Goal: Obtain resource: Obtain resource

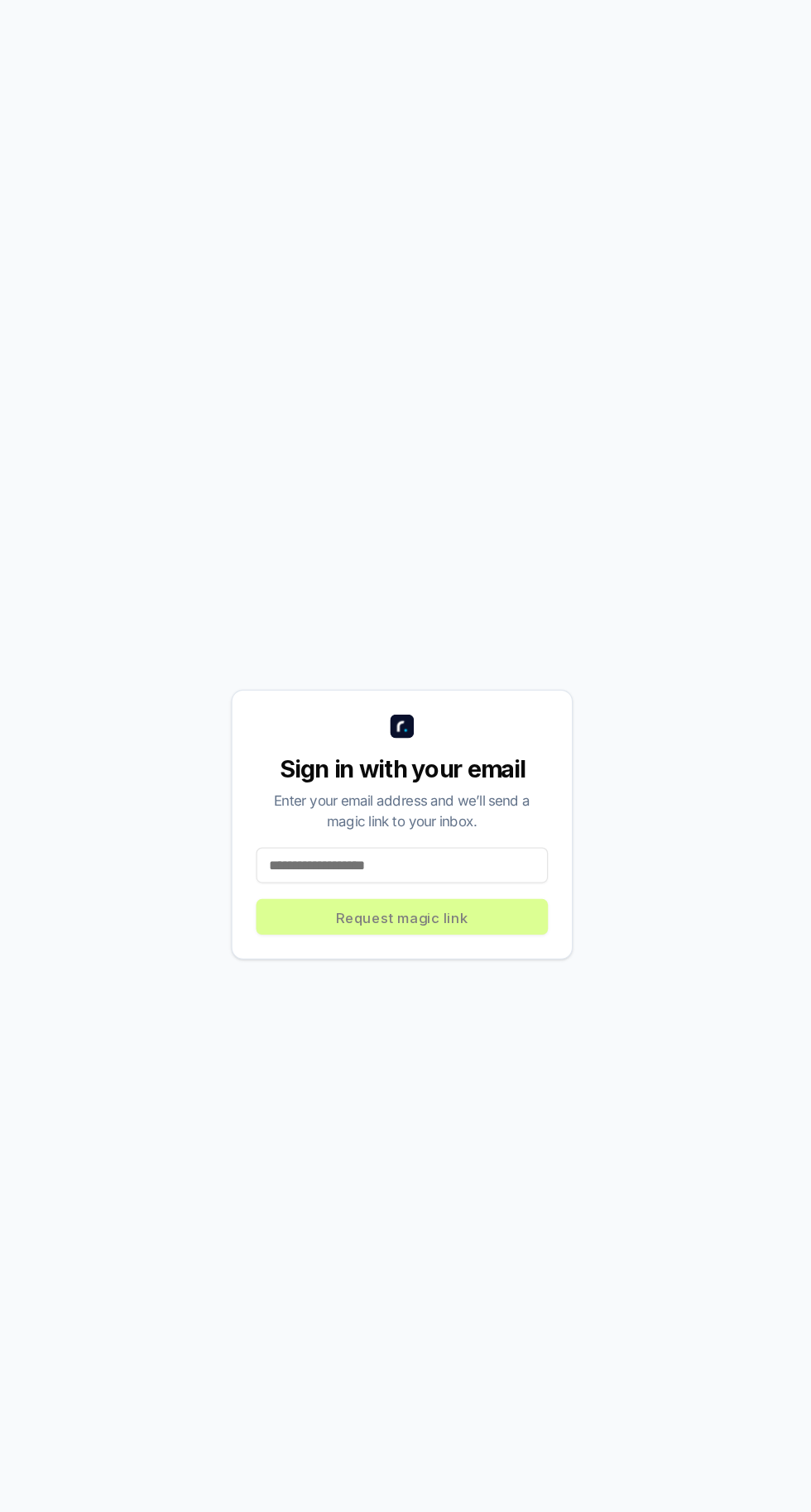
scroll to position [3, 0]
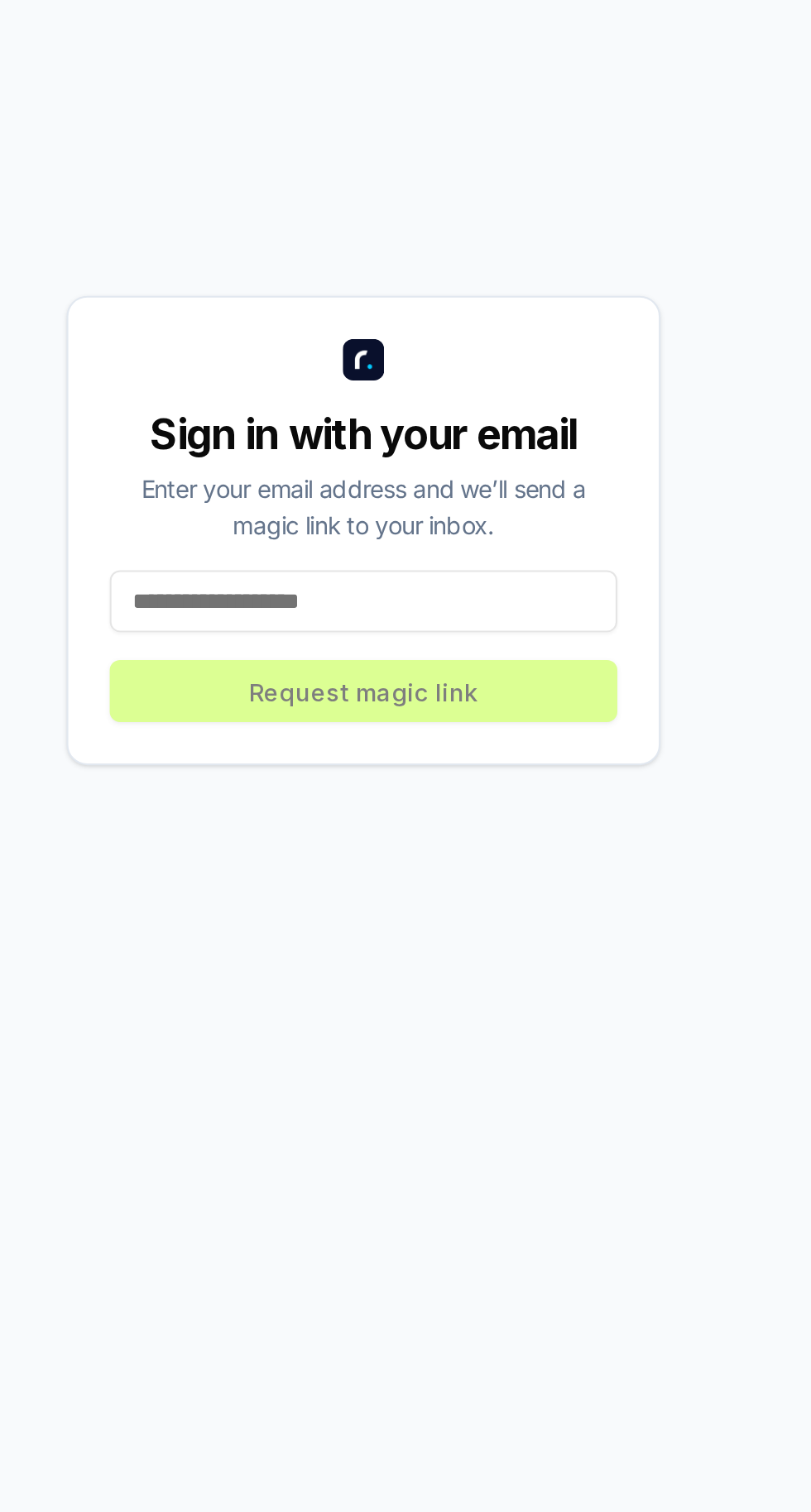
click at [331, 932] on input at bounding box center [405, 916] width 243 height 30
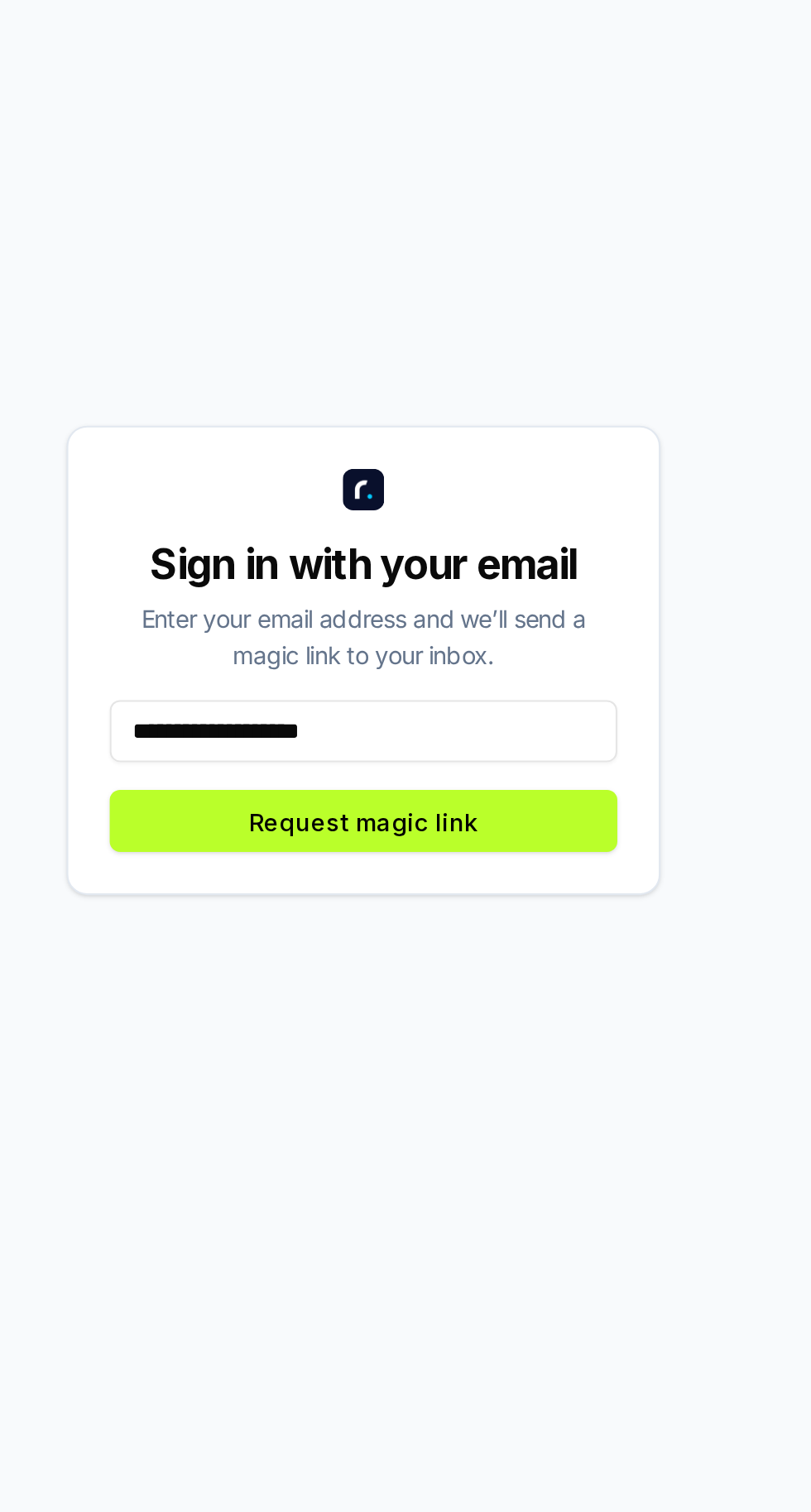
type input "**********"
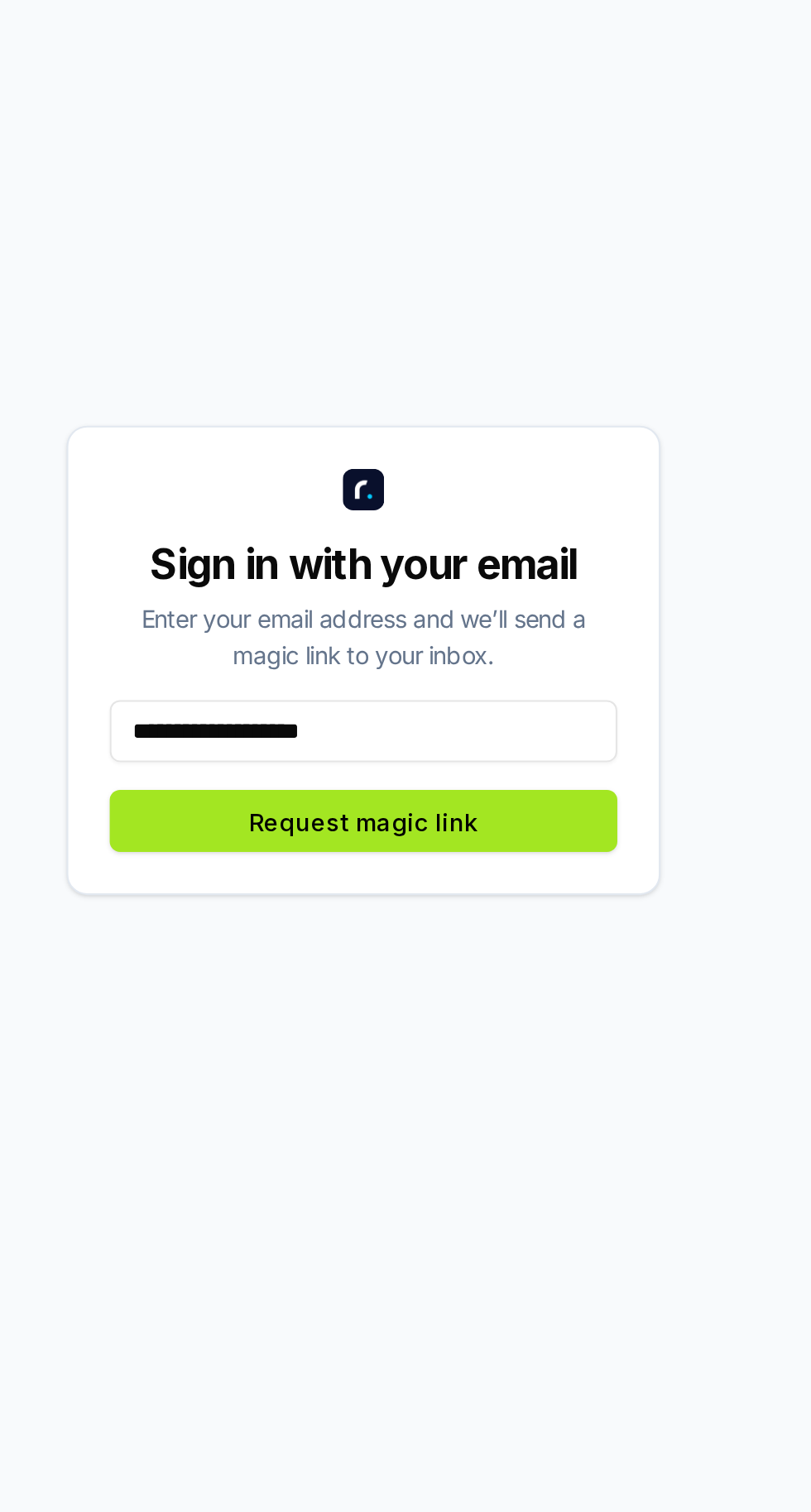
click at [397, 975] on button "Request magic link" at bounding box center [405, 959] width 243 height 30
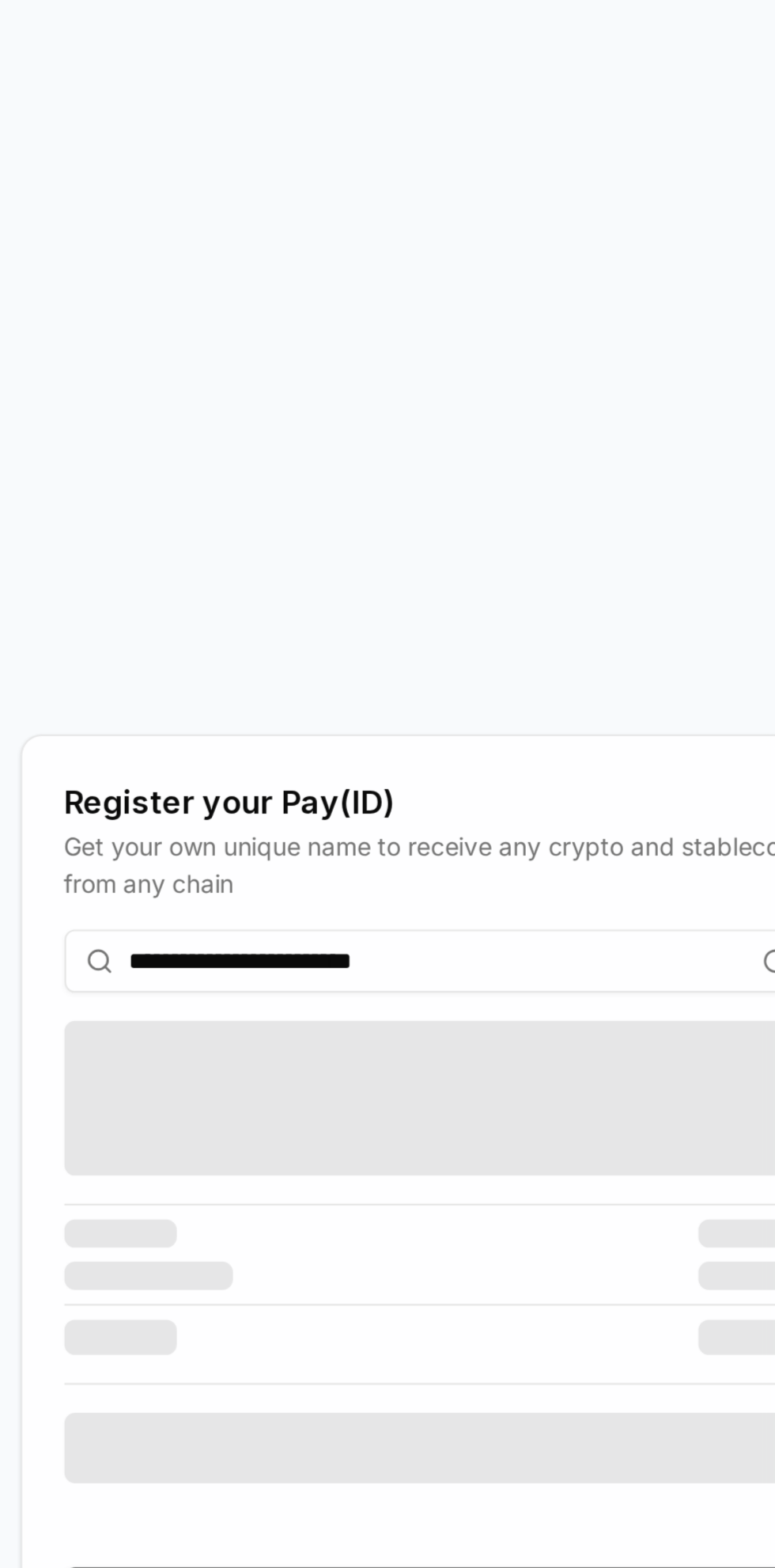
scroll to position [21, 0]
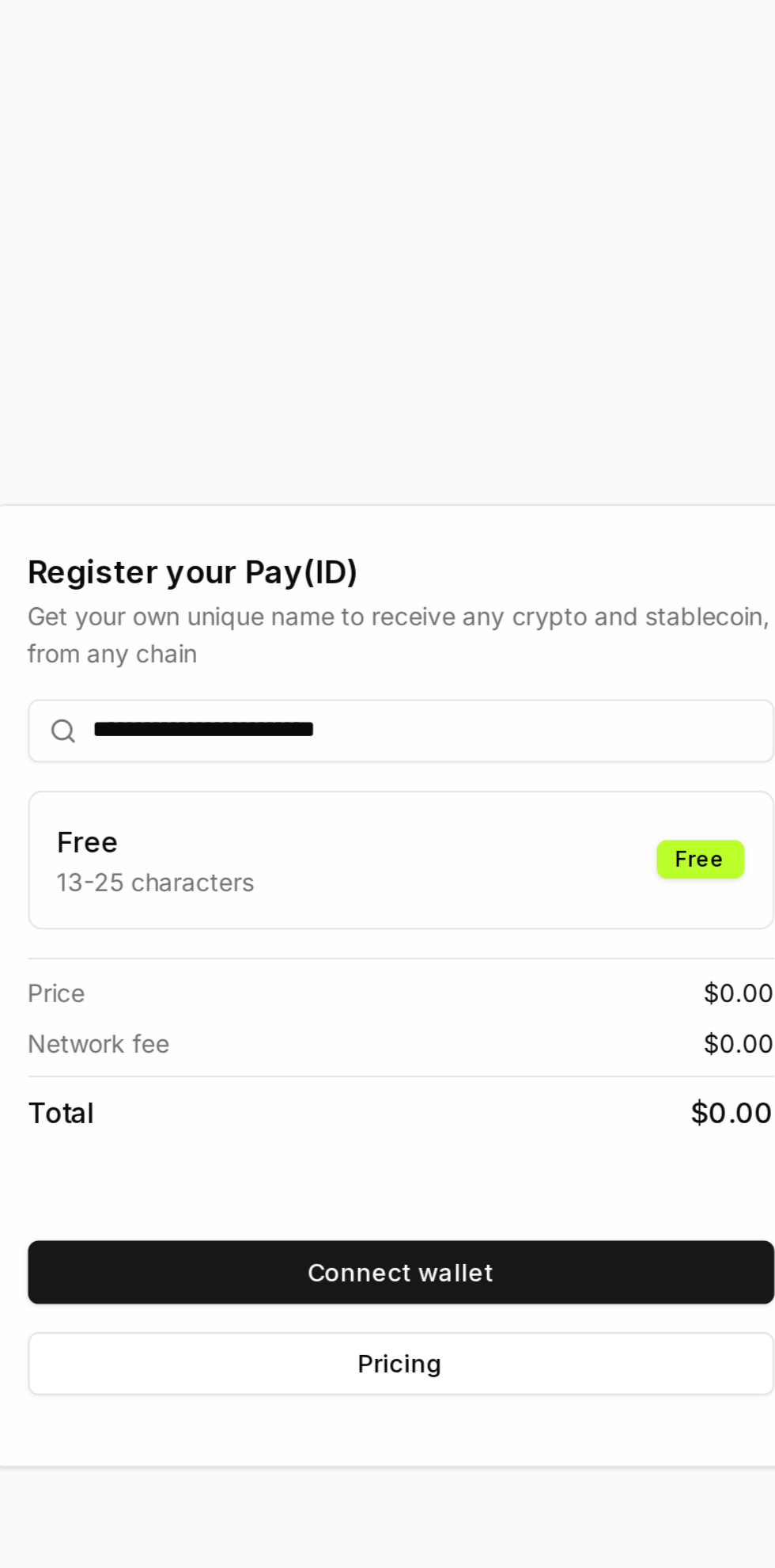
click at [450, 768] on input "**********" at bounding box center [388, 772] width 337 height 29
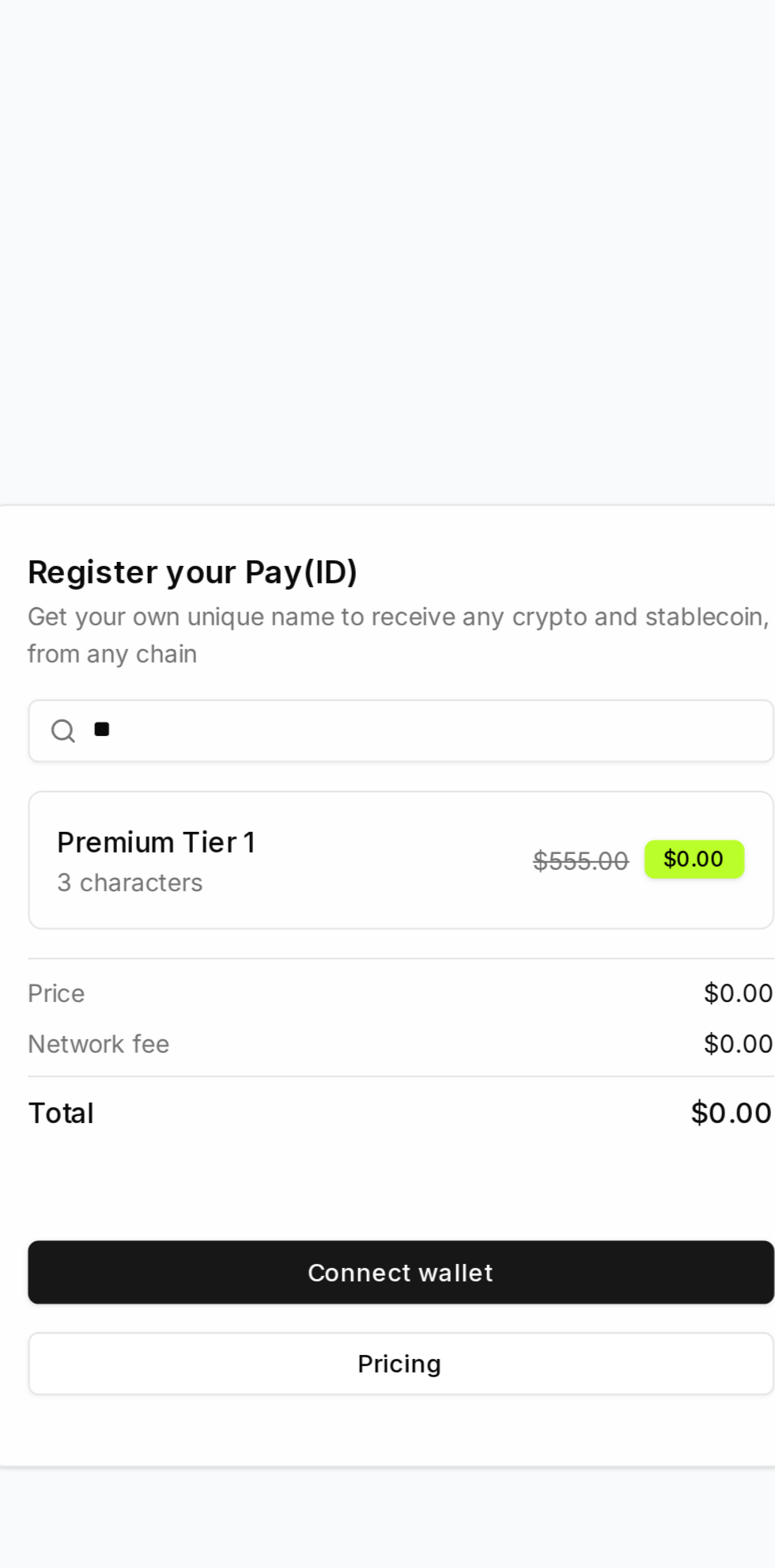
scroll to position [86, 0]
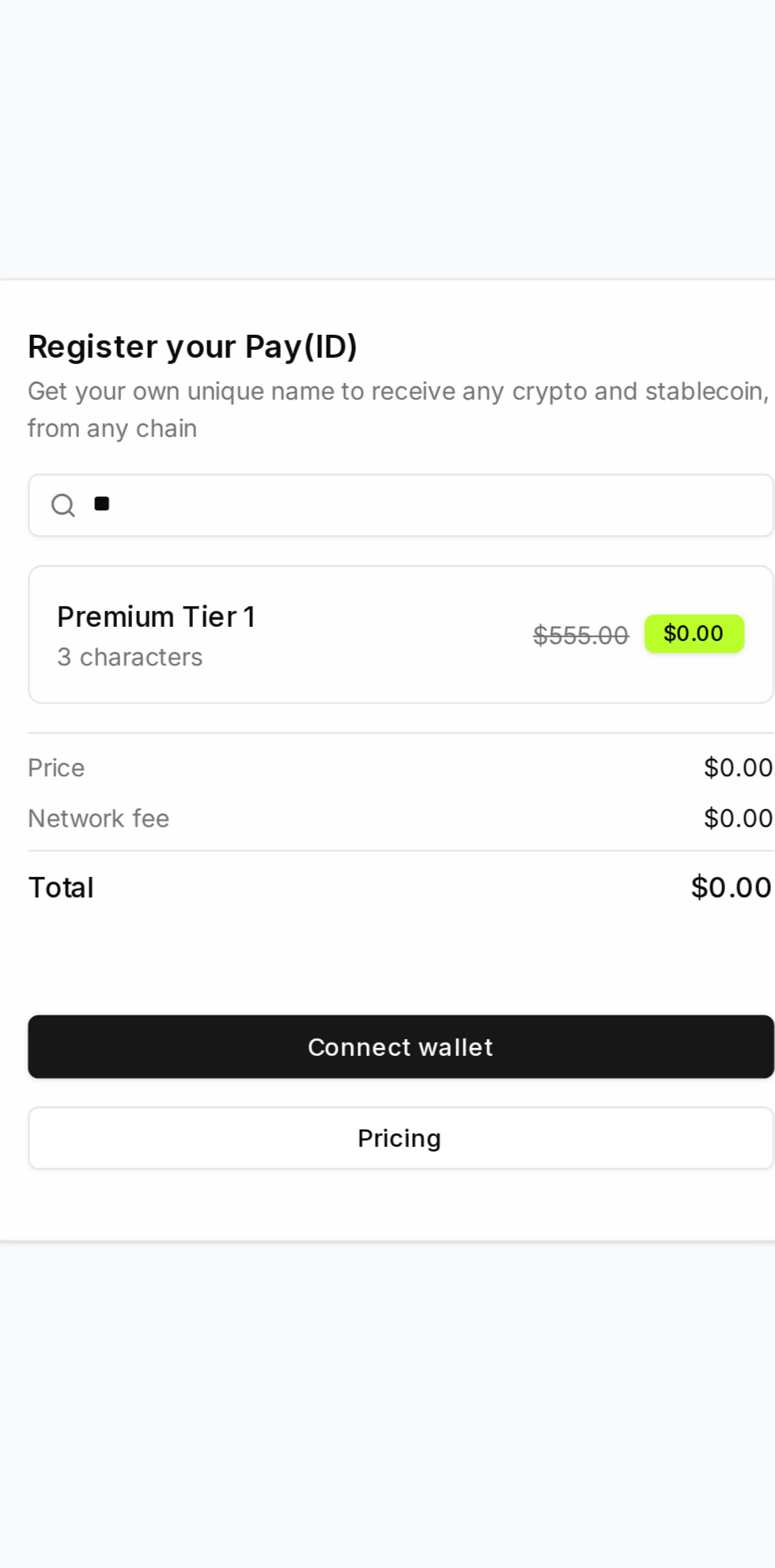
type input "*"
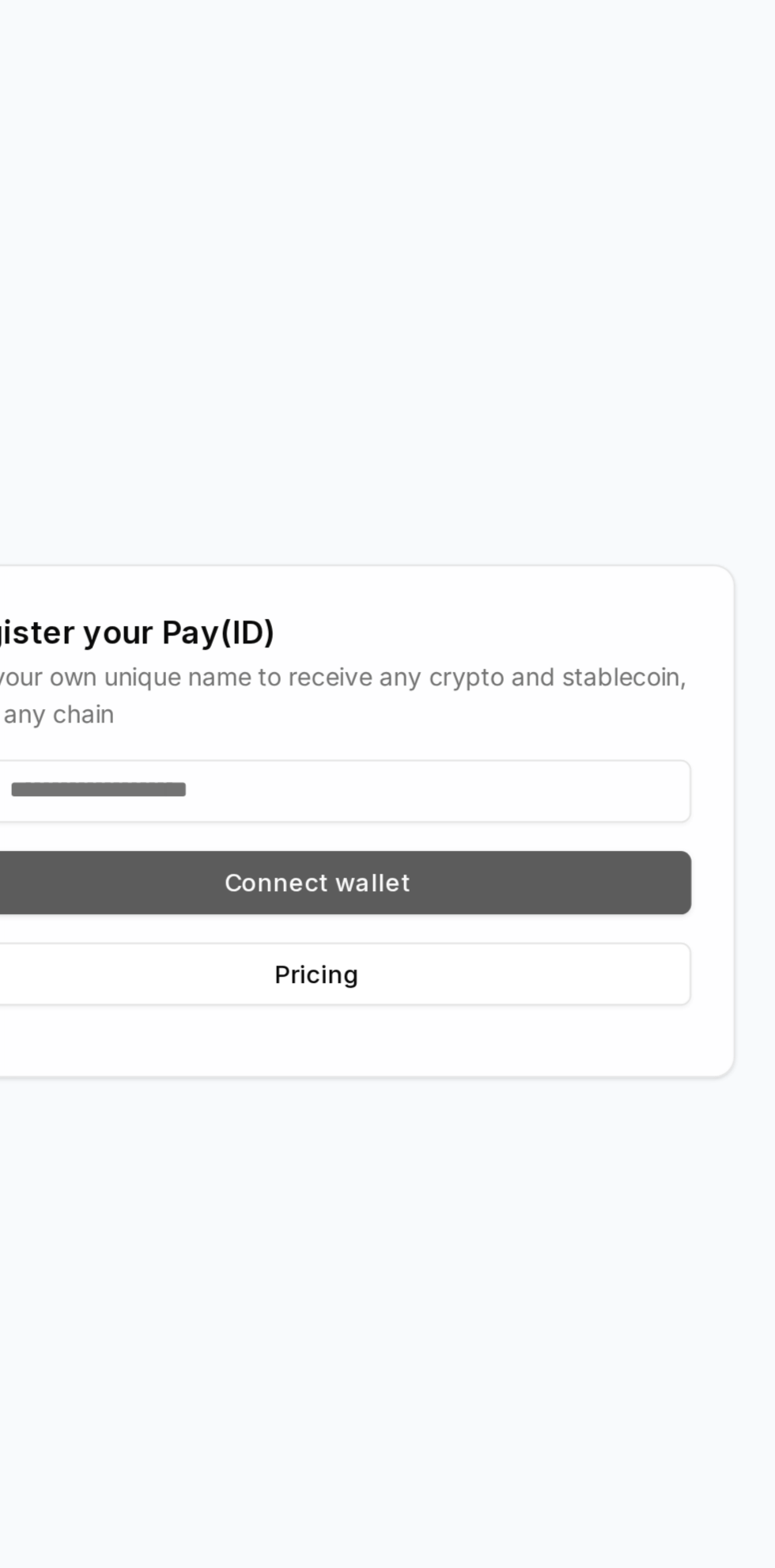
click at [369, 854] on button "Connect wallet" at bounding box center [388, 849] width 337 height 29
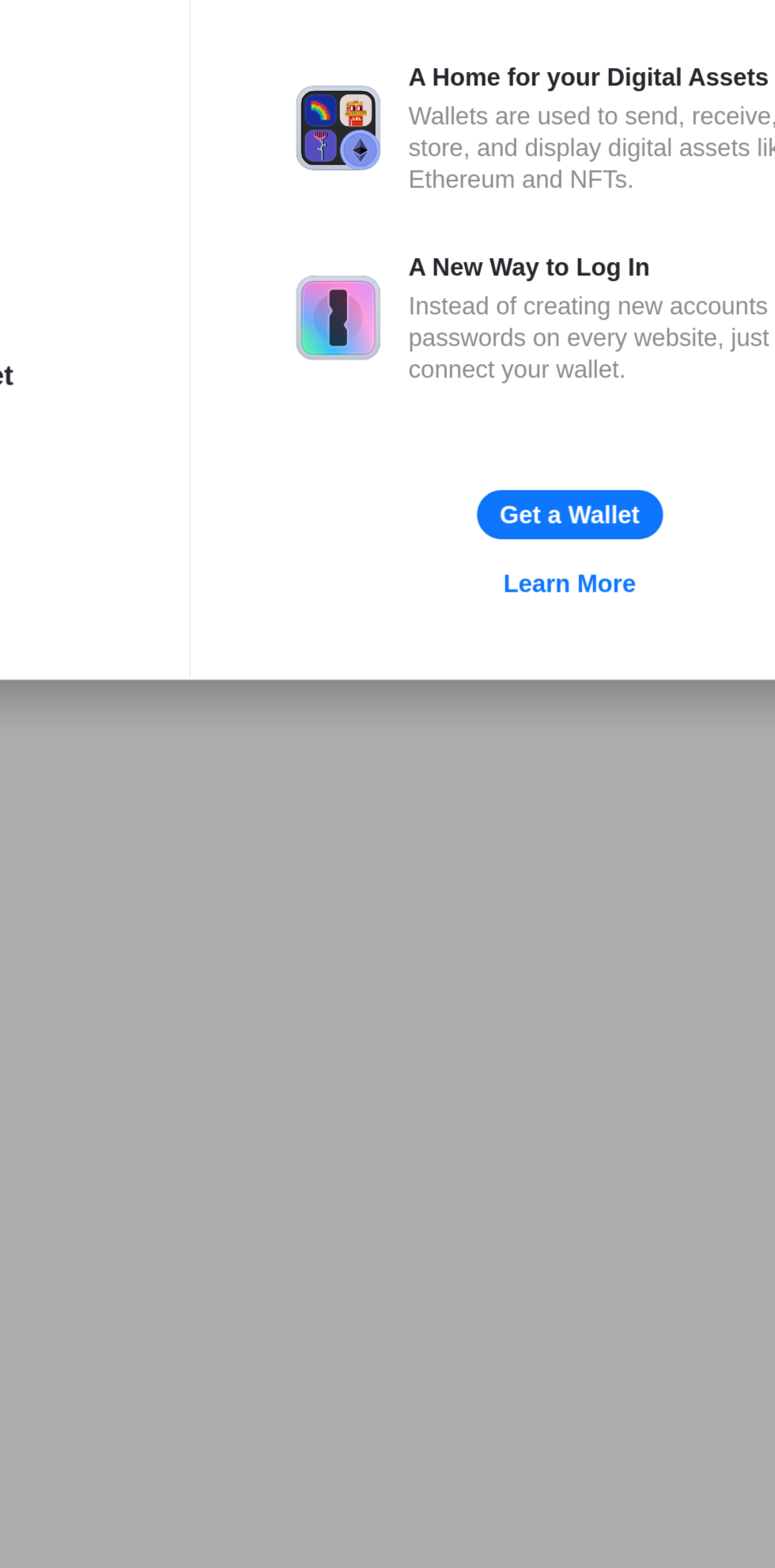
click at [360, 1202] on div "Connect a Wallet Recommended MetaMask Rainbow WalletConnect Ledger Rabby Wallet…" at bounding box center [388, 784] width 1092 height 1884
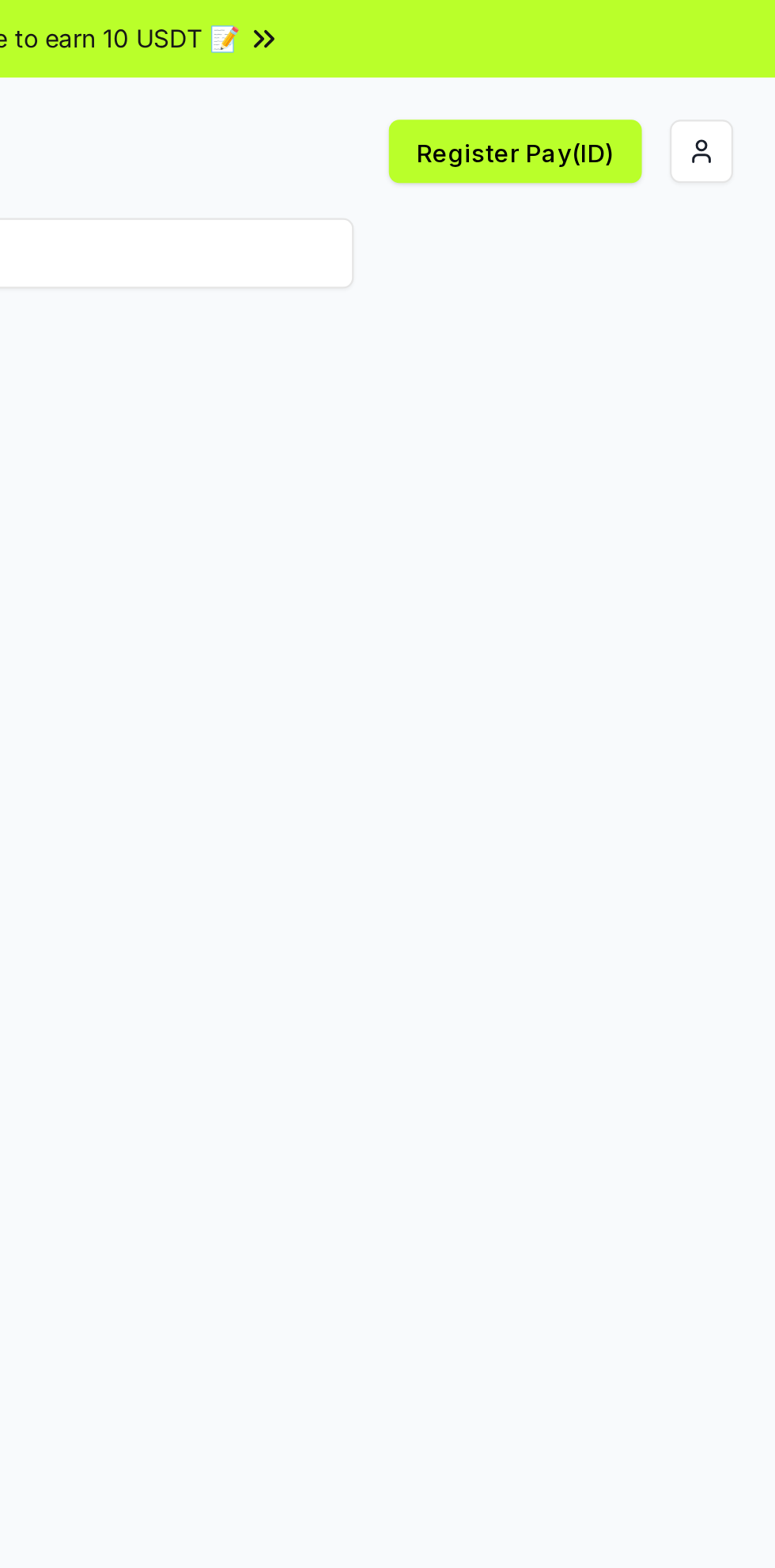
scroll to position [0, 0]
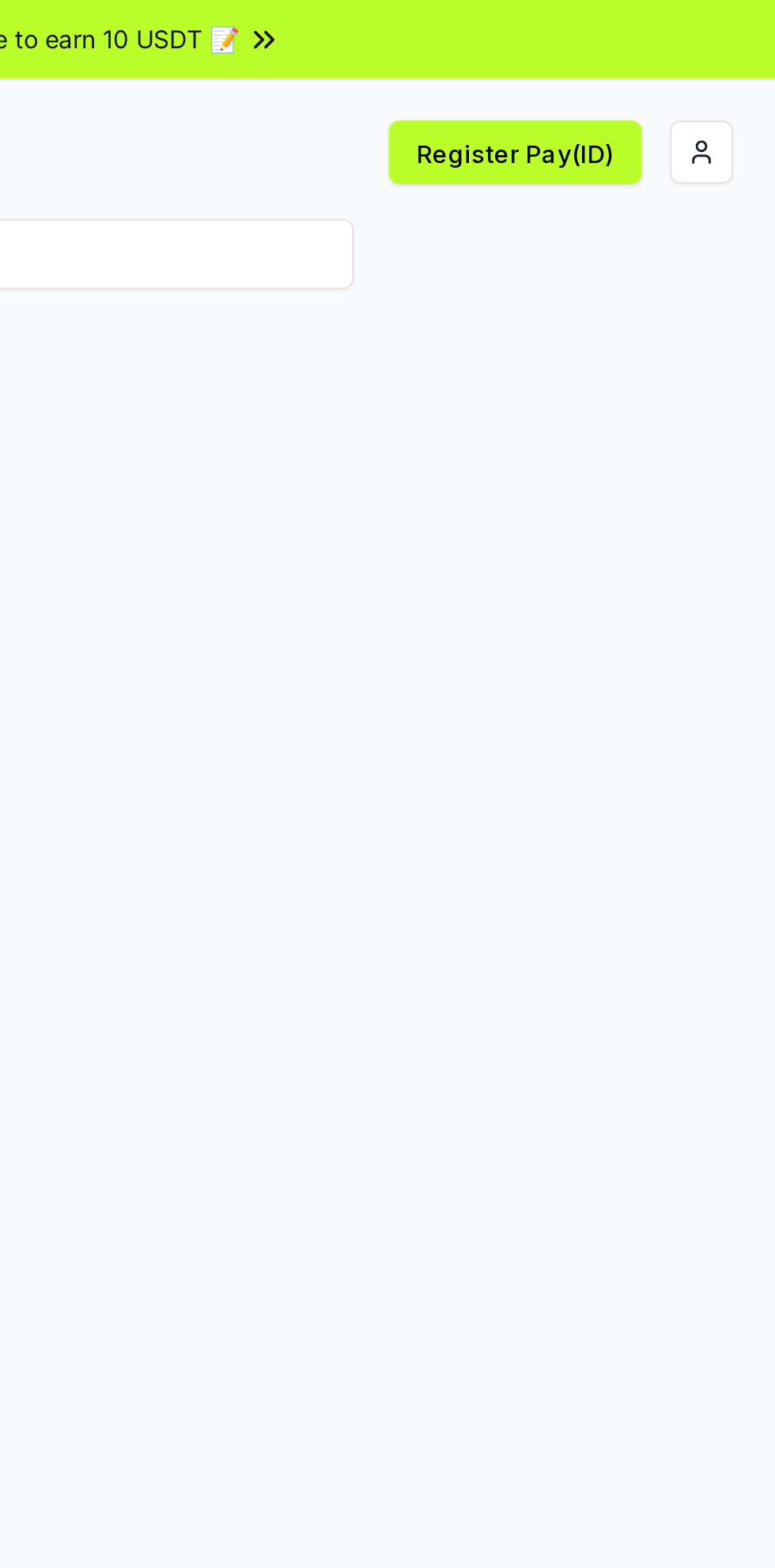
click at [738, 71] on html "Answer our quick survey for a chance to earn 10 USDT 📝 Alpha Register Pay(ID) R…" at bounding box center [388, 784] width 775 height 1568
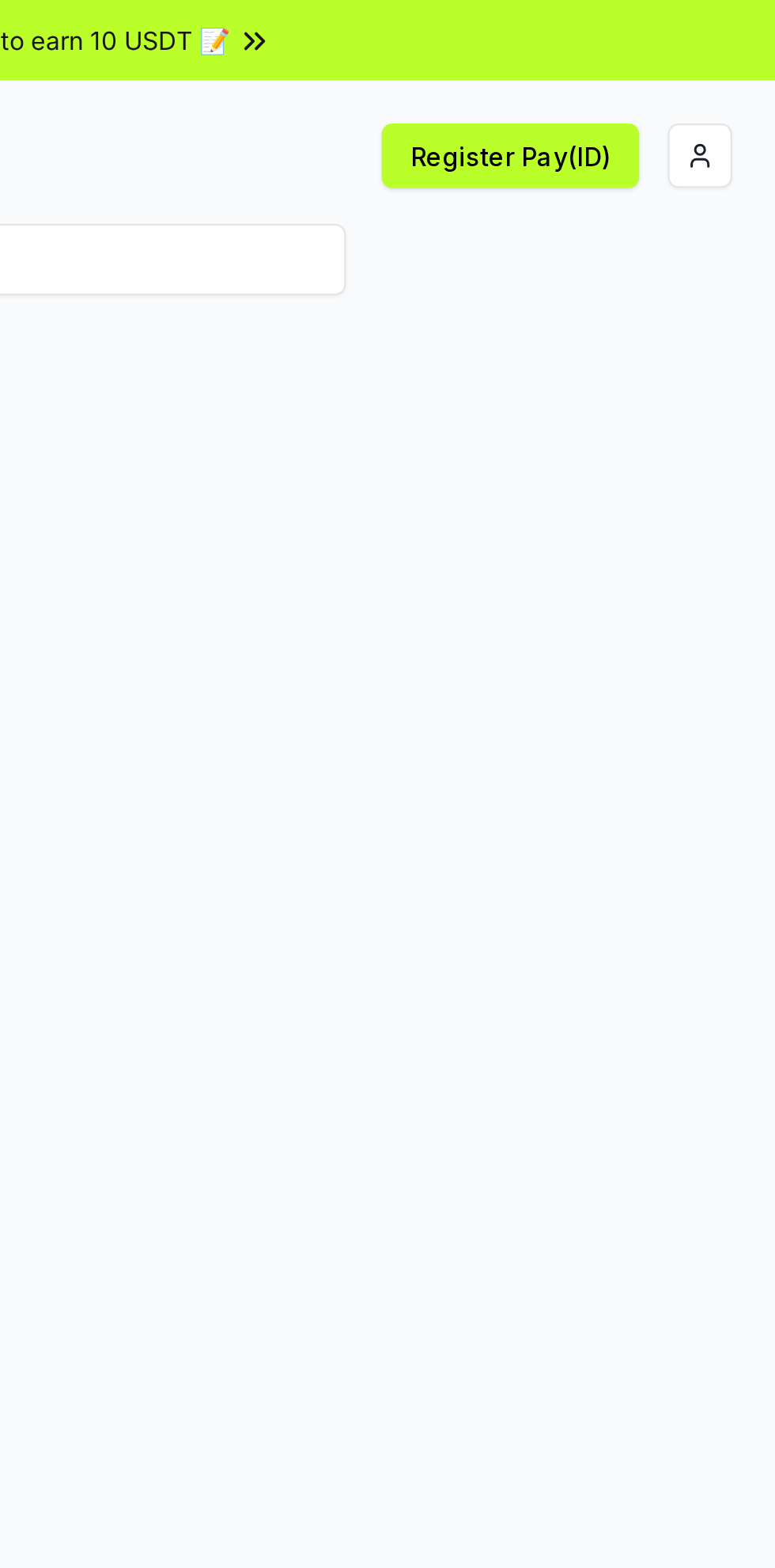
click at [748, 76] on html "Answer our quick survey for a chance to earn 10 USDT 📝 Alpha Register Pay(ID) R…" at bounding box center [388, 784] width 775 height 1568
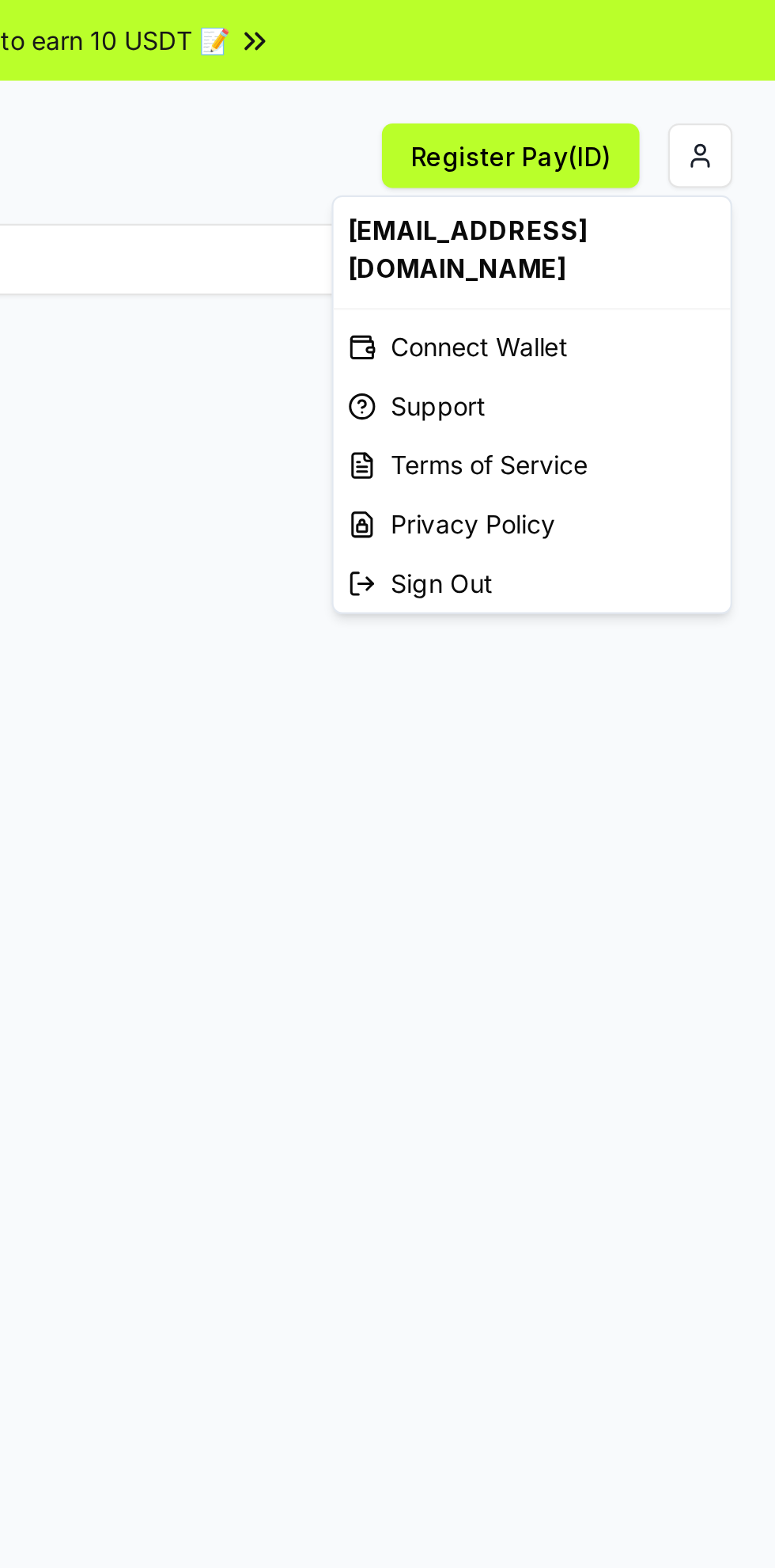
click at [585, 341] on html "Answer our quick survey for a chance to earn 10 USDT 📝 Alpha Register Pay(ID) R…" at bounding box center [388, 784] width 775 height 1568
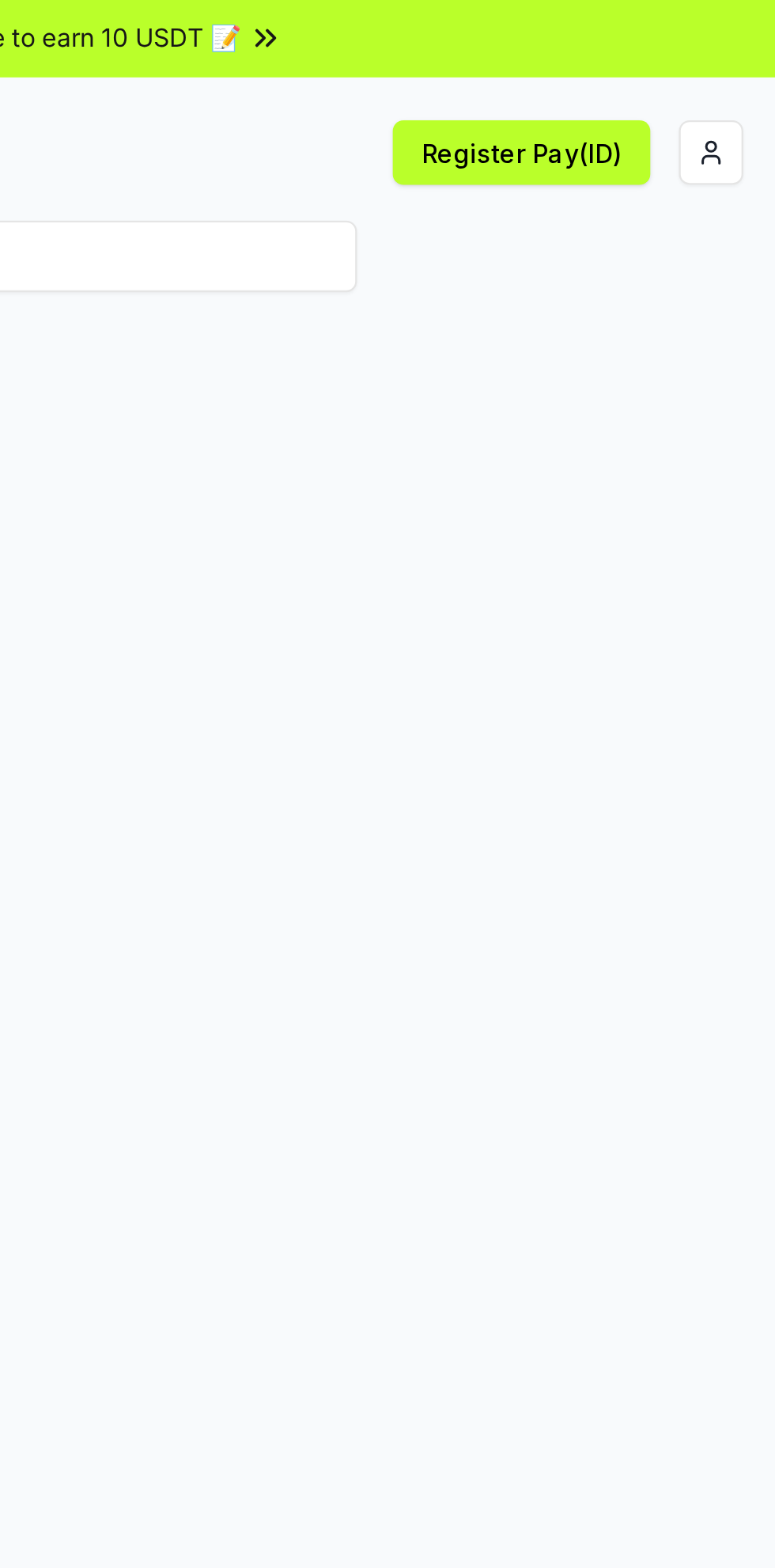
click at [742, 62] on html "Answer our quick survey for a chance to earn 10 USDT 📝 Alpha Register Pay(ID) R…" at bounding box center [388, 784] width 775 height 1568
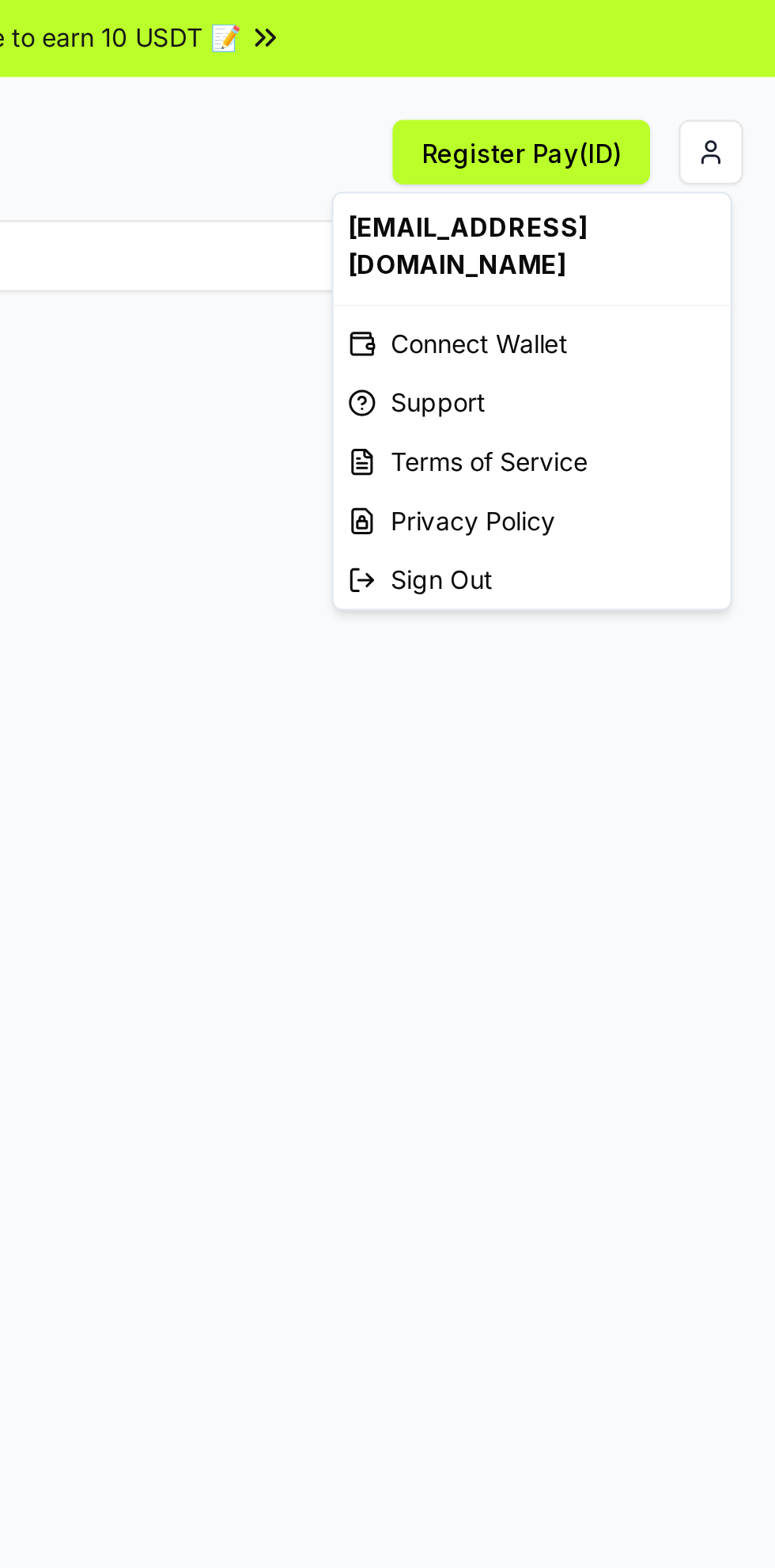
click at [563, 342] on html "Answer our quick survey for a chance to earn 10 USDT 📝 Alpha Register Pay(ID) R…" at bounding box center [388, 784] width 775 height 1568
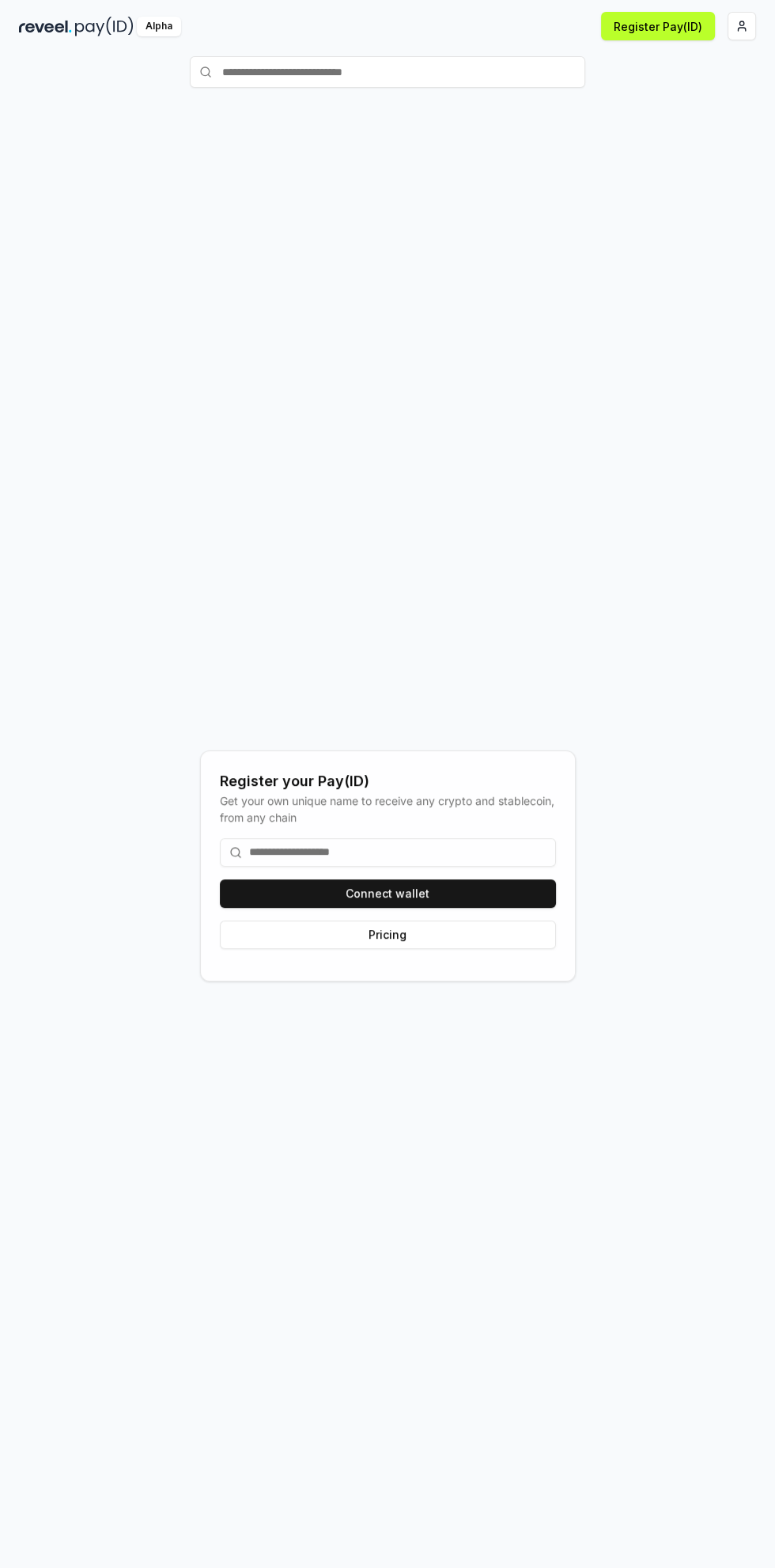
scroll to position [55, 0]
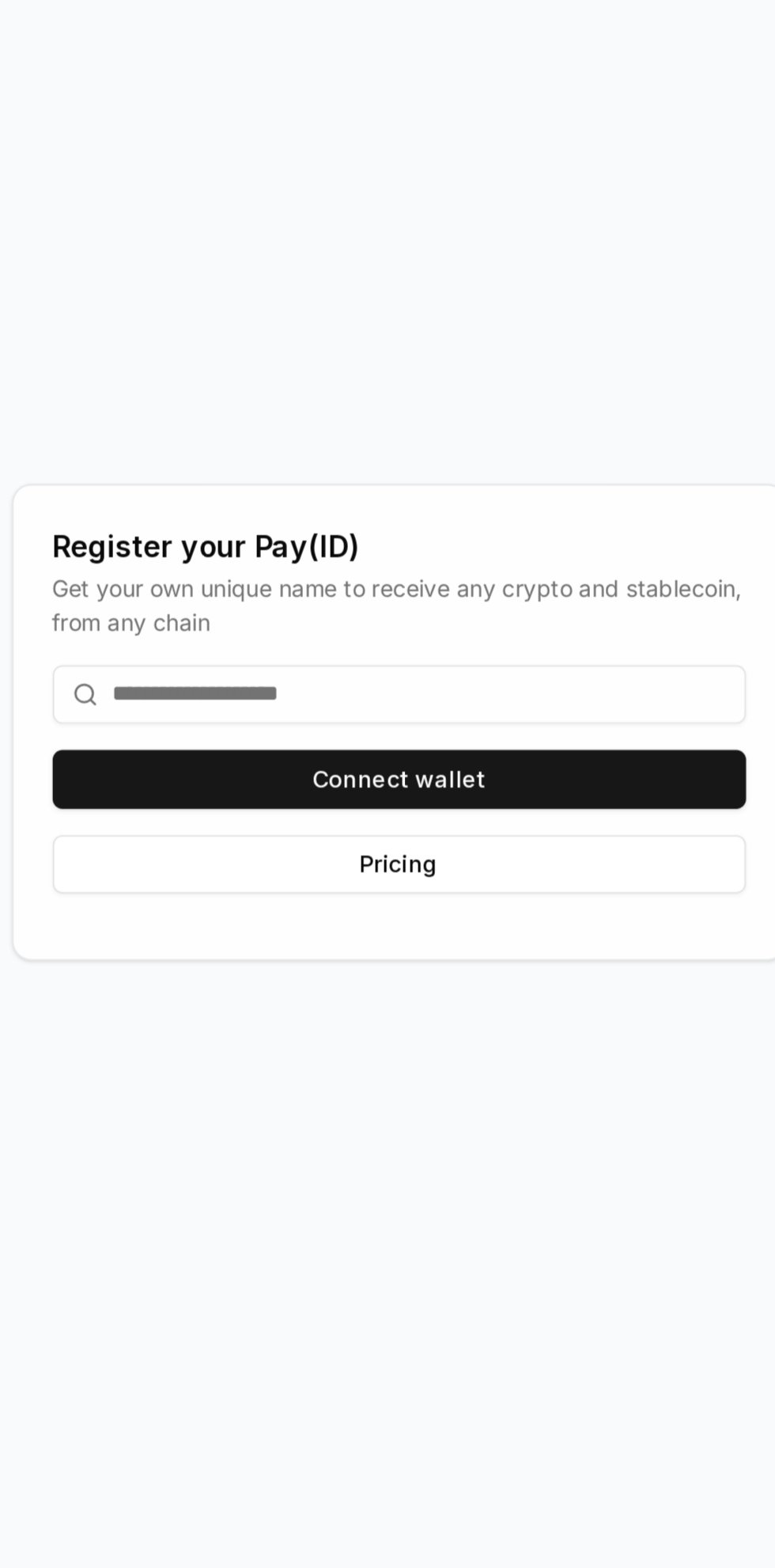
click at [287, 835] on input at bounding box center [388, 839] width 337 height 29
